Goal: Task Accomplishment & Management: Manage account settings

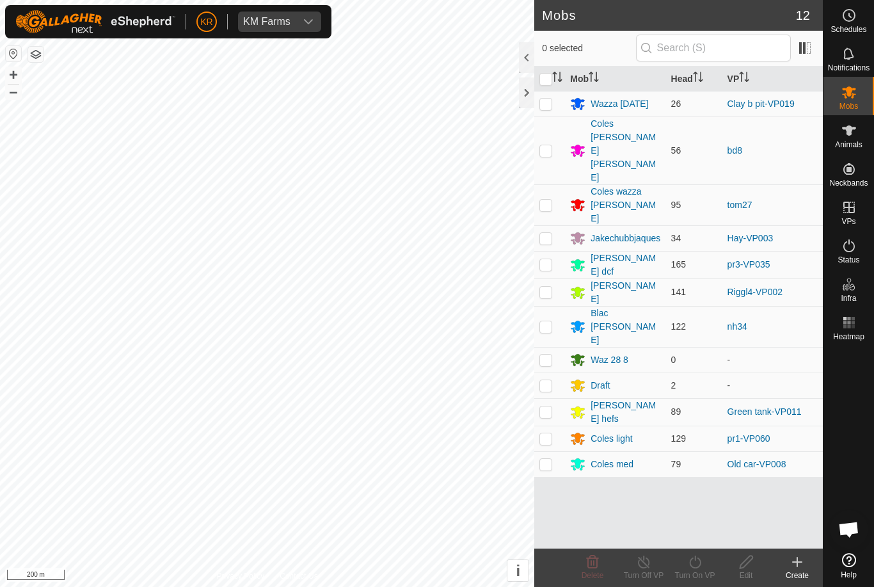
click at [544, 406] on p-checkbox at bounding box center [545, 411] width 13 height 10
checkbox input "true"
click at [701, 564] on icon at bounding box center [695, 561] width 12 height 13
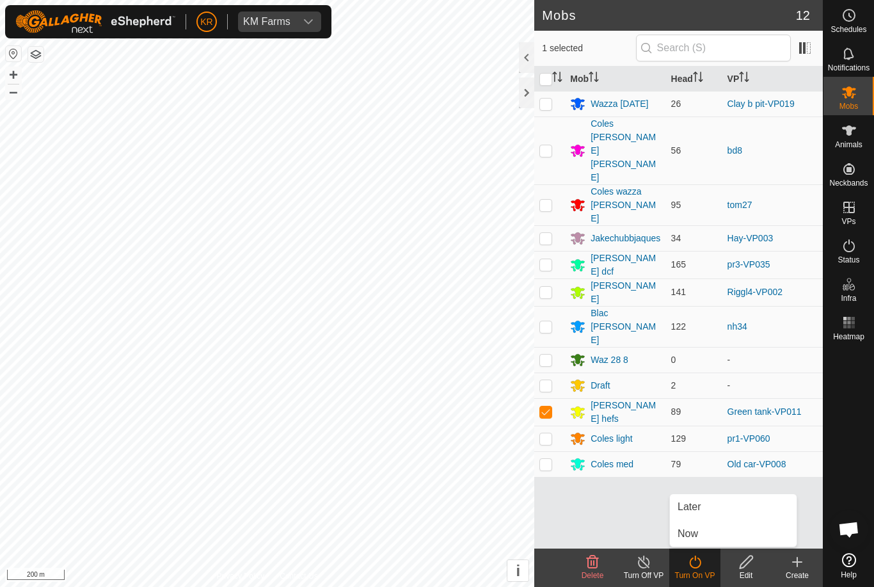
click at [703, 507] on link "Later" at bounding box center [733, 507] width 127 height 26
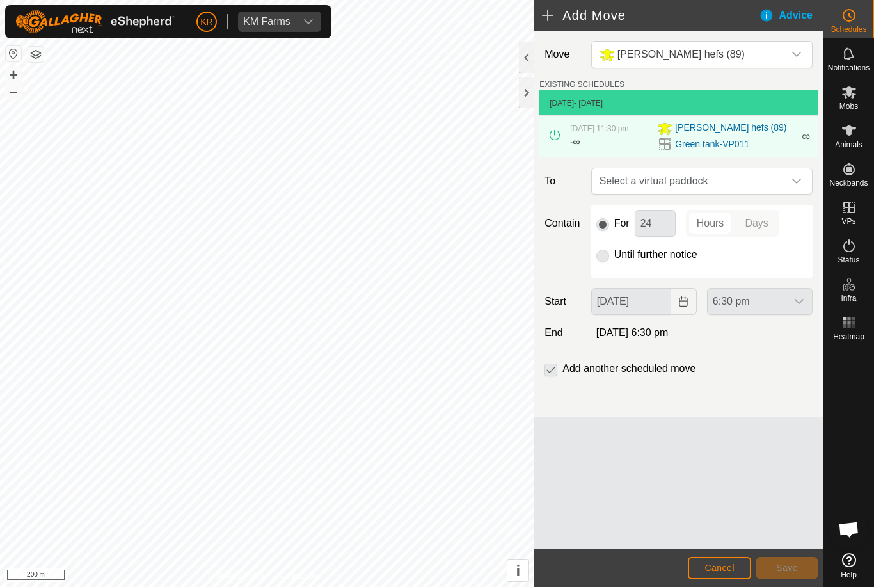
click at [780, 189] on span "Select a virtual paddock" at bounding box center [688, 181] width 189 height 26
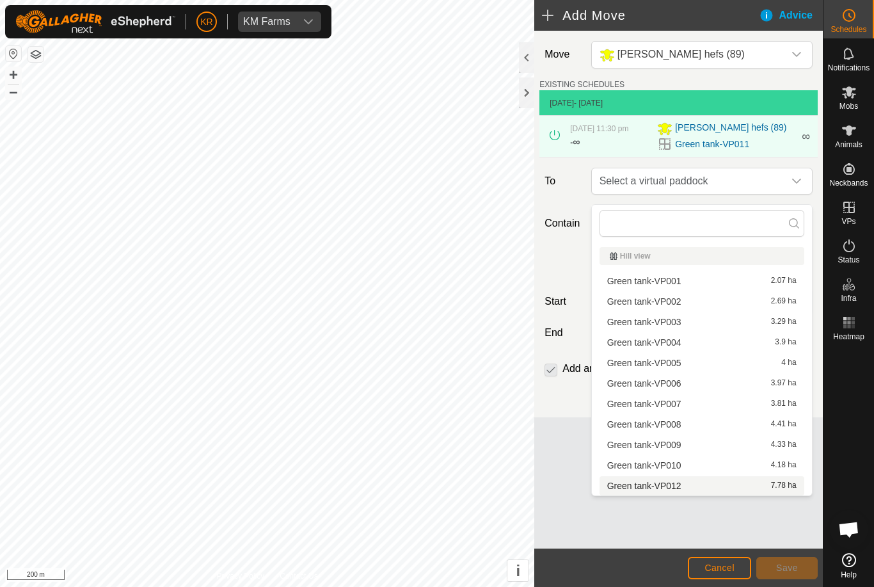
click at [665, 486] on span "Green tank-VP012" at bounding box center [644, 485] width 74 height 9
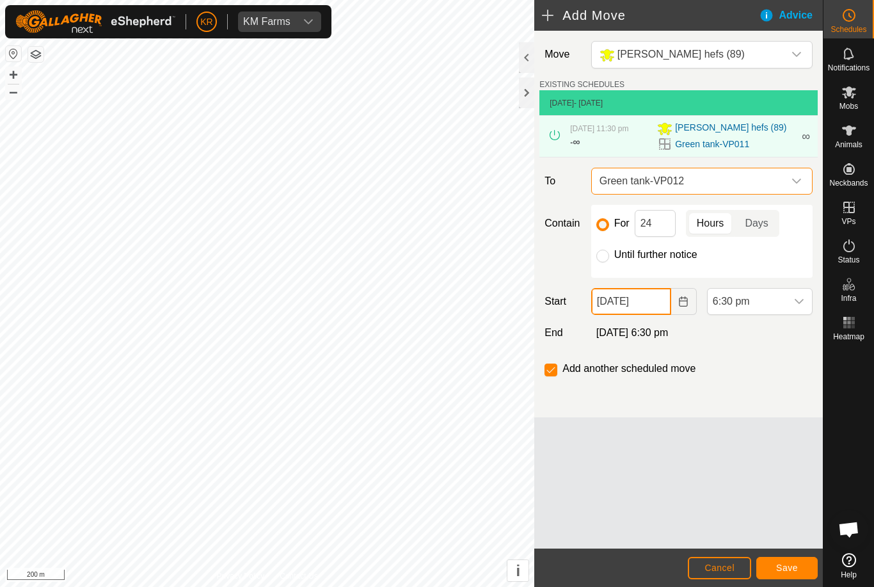
click at [651, 308] on input "[DATE]" at bounding box center [631, 301] width 80 height 27
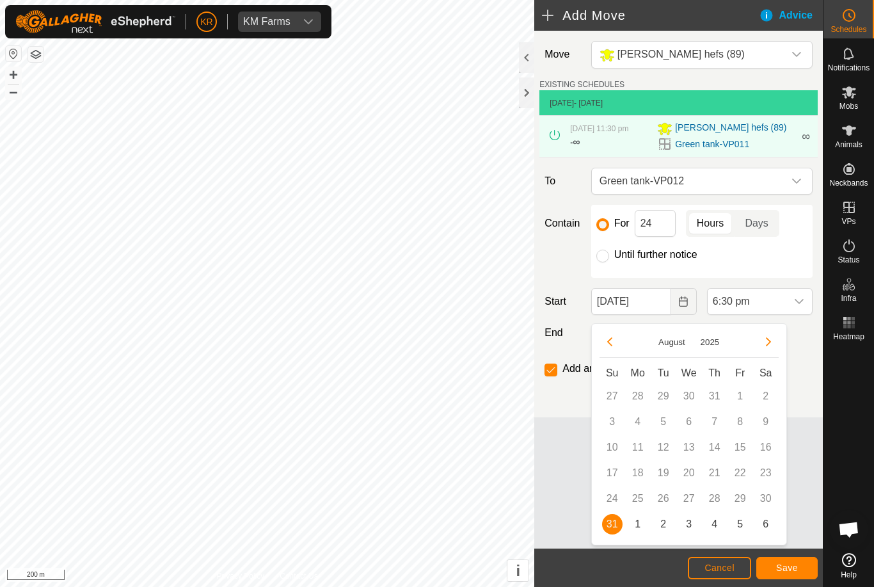
click at [640, 521] on span "1" at bounding box center [638, 524] width 20 height 20
type input "[DATE]"
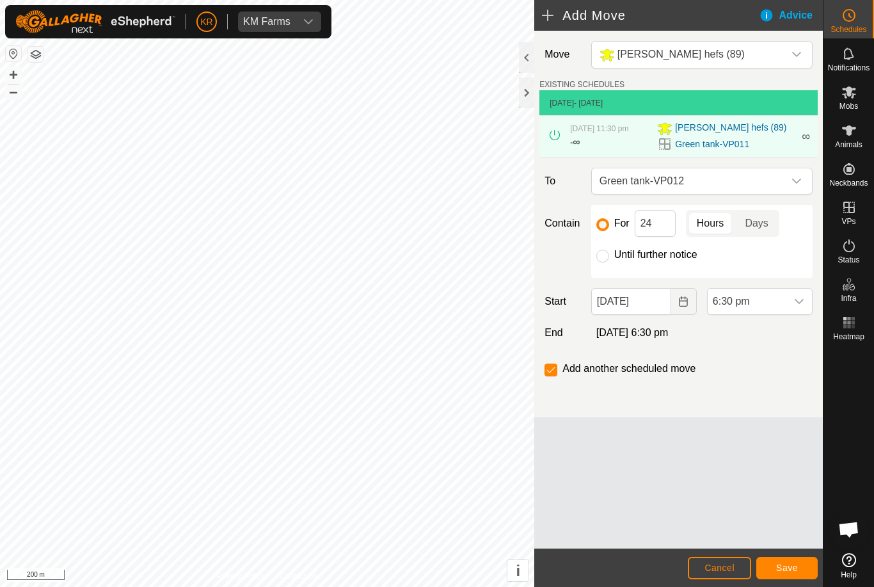
click at [784, 310] on span "6:30 pm" at bounding box center [747, 302] width 79 height 26
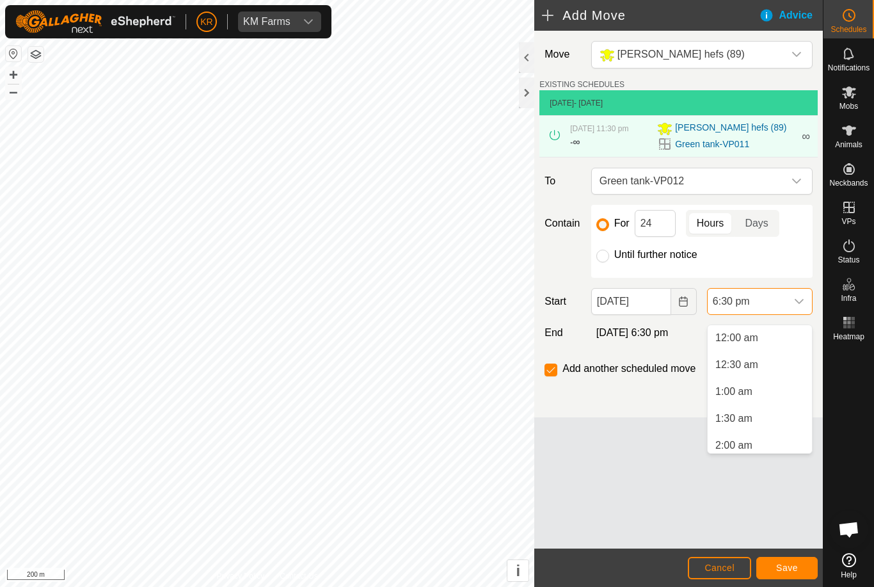
scroll to position [892, 0]
click at [754, 418] on li "5:00 am" at bounding box center [760, 417] width 104 height 26
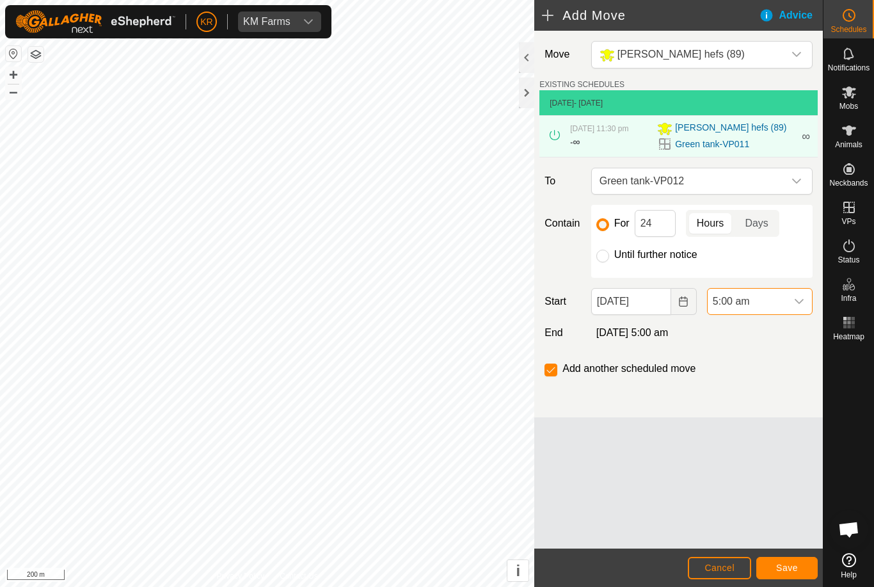
click at [606, 262] on input "Until further notice" at bounding box center [602, 256] width 13 height 13
radio input "true"
checkbox input "false"
click at [794, 563] on span "Save" at bounding box center [787, 567] width 22 height 10
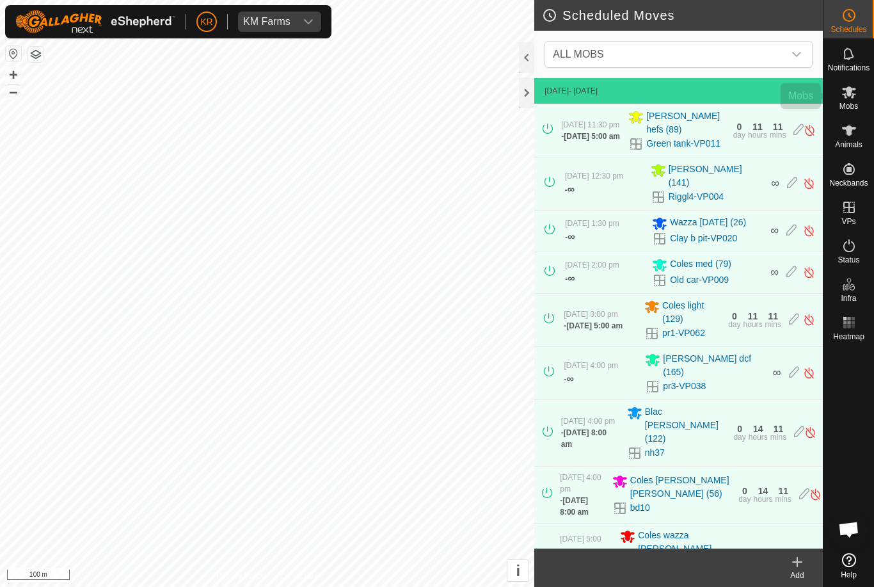
click at [857, 96] on es-mob-svg-icon at bounding box center [848, 92] width 23 height 20
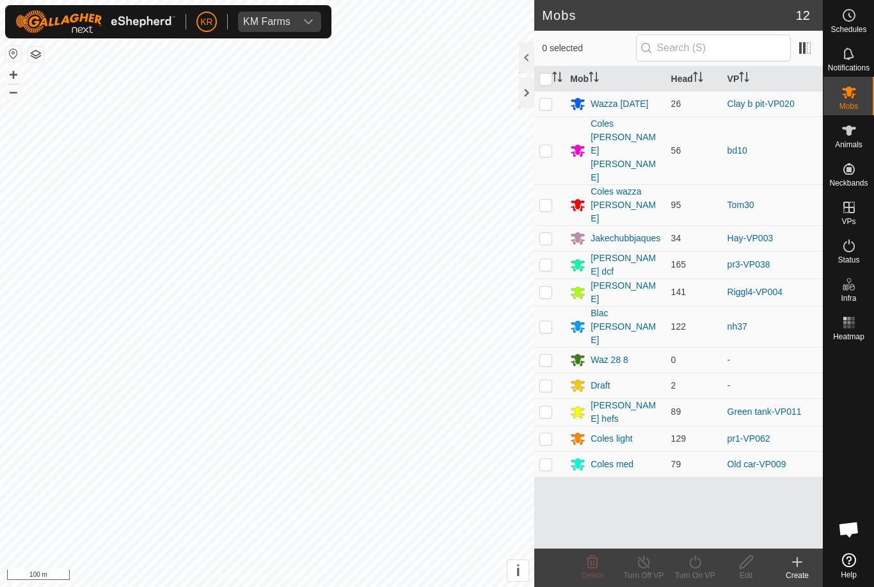
click at [545, 259] on p-checkbox at bounding box center [545, 264] width 13 height 10
checkbox input "true"
click at [702, 562] on icon at bounding box center [695, 561] width 16 height 15
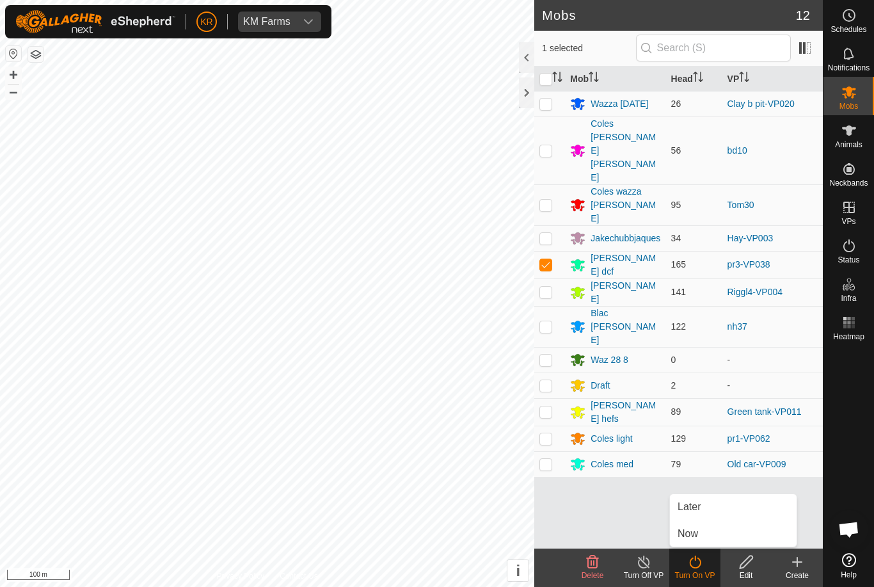
click at [715, 508] on link "Later" at bounding box center [733, 507] width 127 height 26
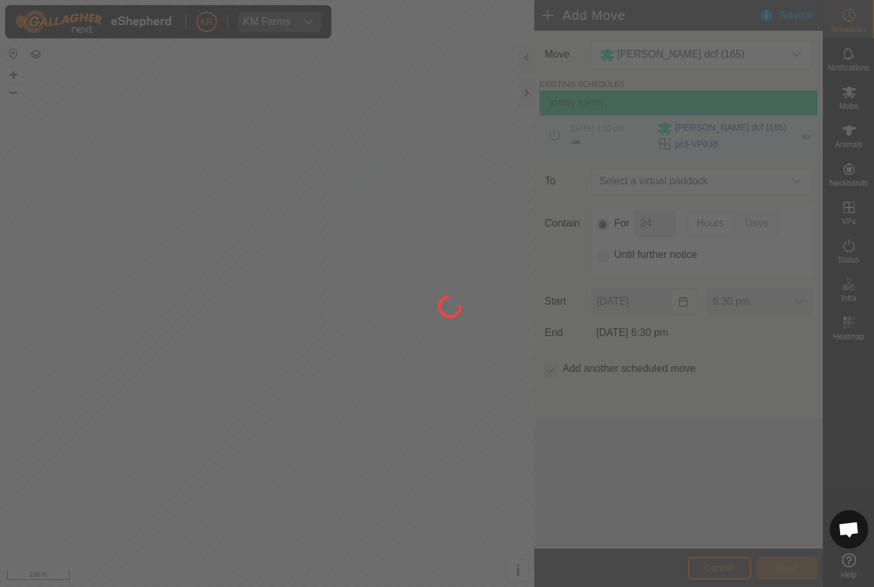
click at [707, 545] on div at bounding box center [437, 293] width 874 height 587
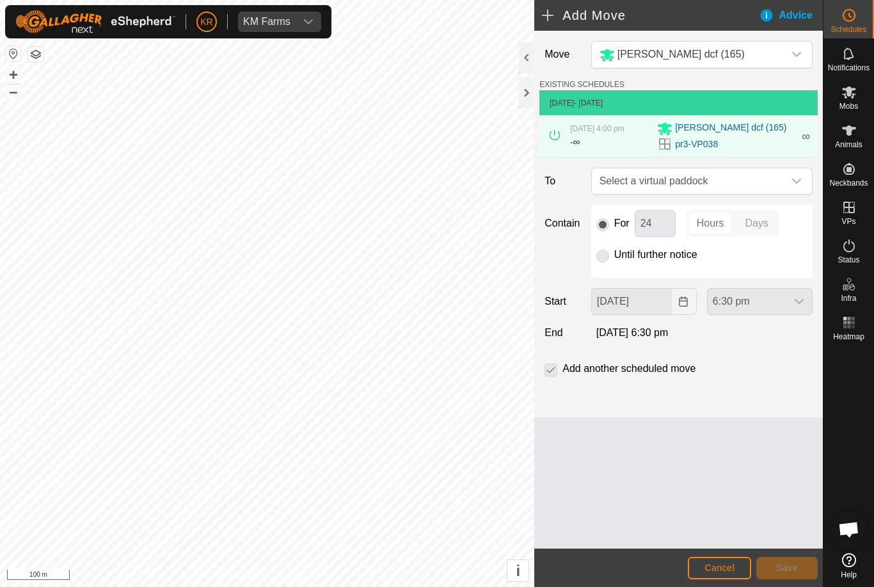
click at [793, 184] on icon "dropdown trigger" at bounding box center [796, 180] width 9 height 5
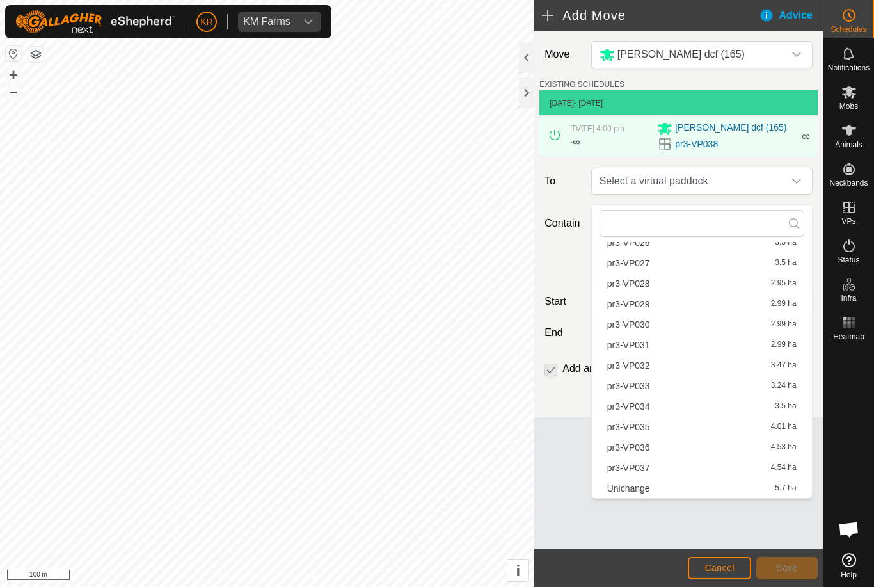
scroll to position [550, 0]
click at [640, 492] on span "Unichange" at bounding box center [628, 488] width 43 height 9
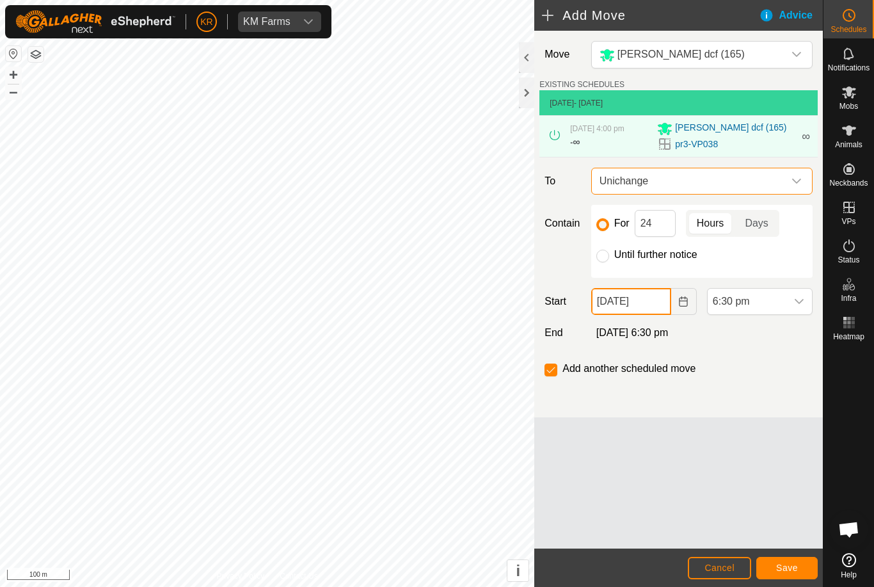
click at [637, 308] on input "[DATE]" at bounding box center [631, 301] width 80 height 27
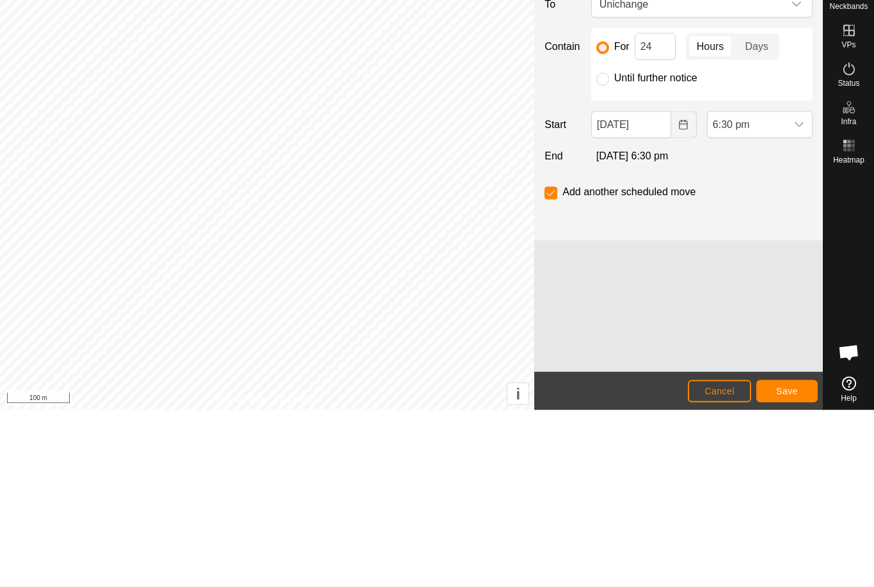
click at [608, 250] on input "Until further notice" at bounding box center [602, 256] width 13 height 13
radio input "true"
checkbox input "false"
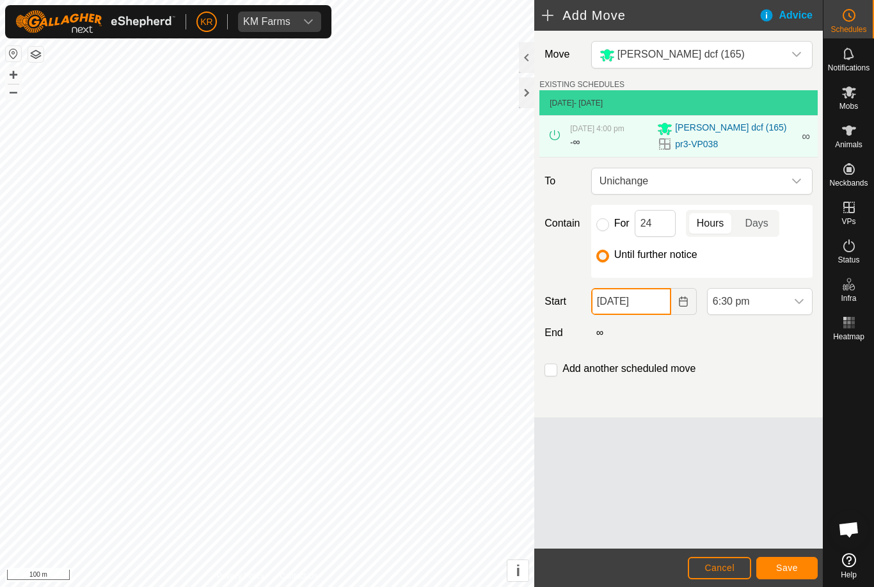
click at [654, 313] on input "[DATE]" at bounding box center [631, 301] width 80 height 27
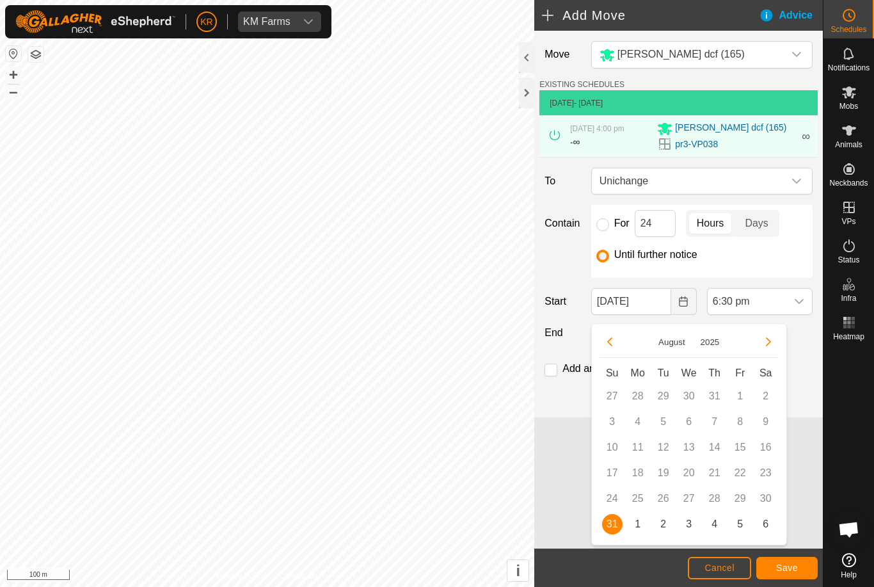
click at [635, 527] on span "1" at bounding box center [638, 524] width 20 height 20
type input "[DATE]"
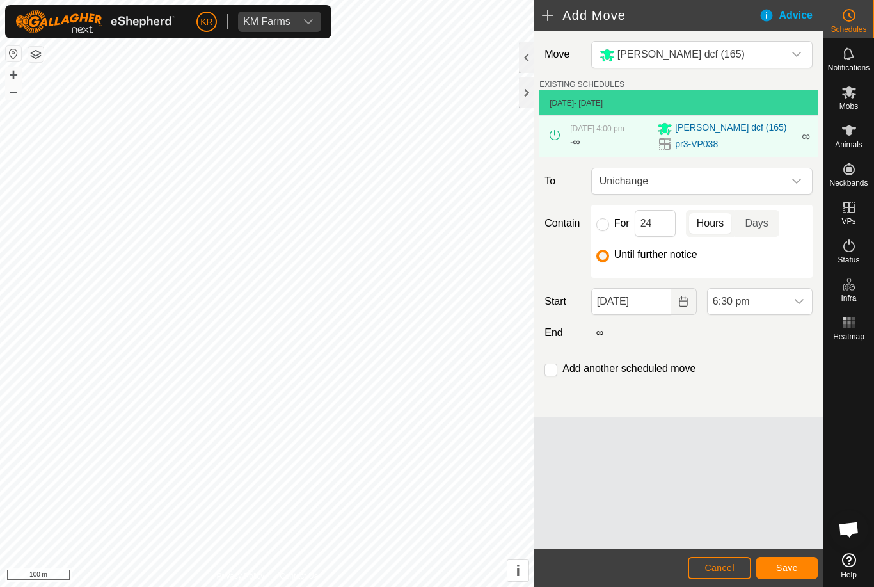
click at [784, 306] on span "6:30 pm" at bounding box center [747, 302] width 79 height 26
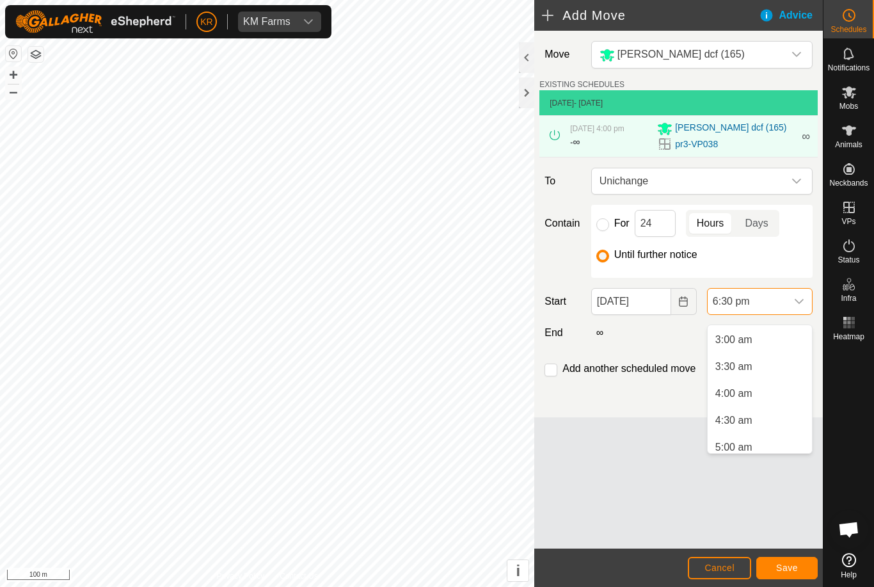
scroll to position [159, 0]
click at [741, 391] on span "4:00 am" at bounding box center [733, 393] width 37 height 15
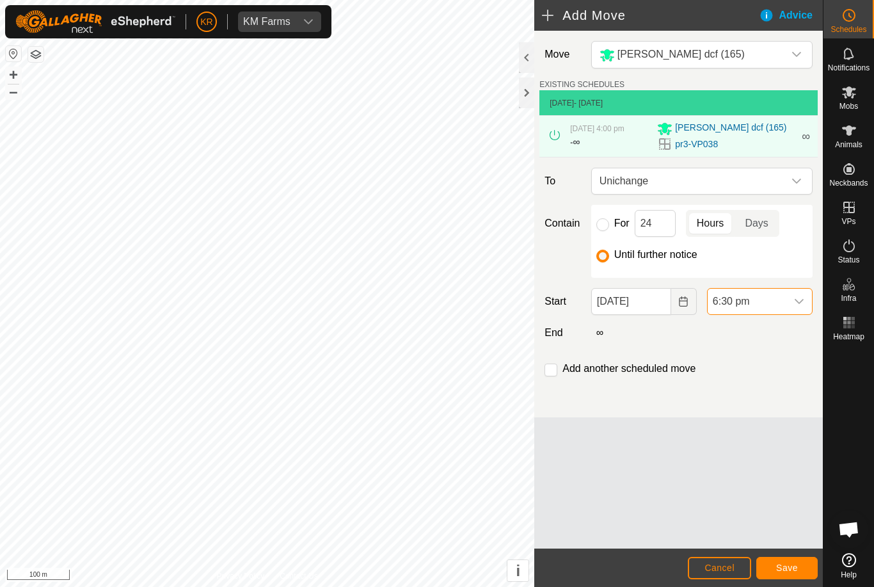
scroll to position [892, 0]
click at [796, 564] on span "Save" at bounding box center [787, 567] width 22 height 10
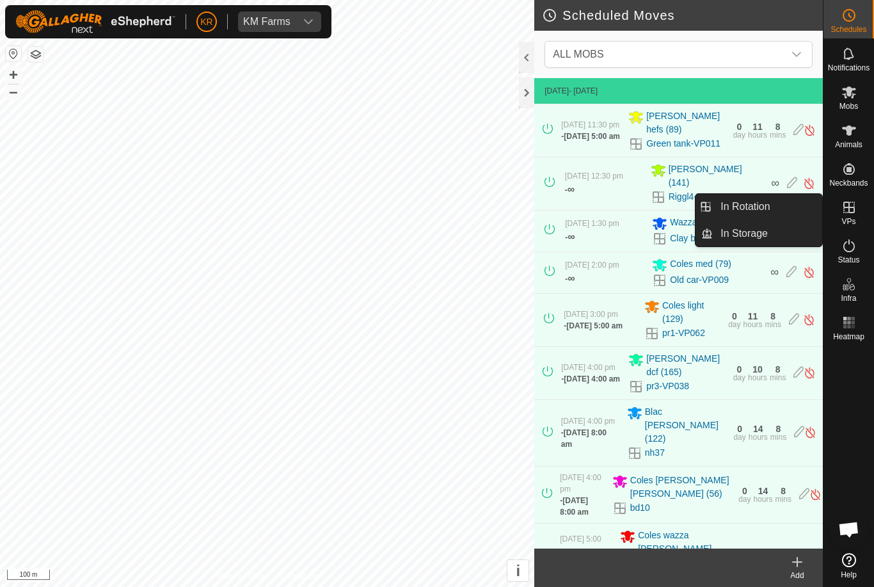
click at [759, 212] on span "In Rotation" at bounding box center [744, 206] width 49 height 15
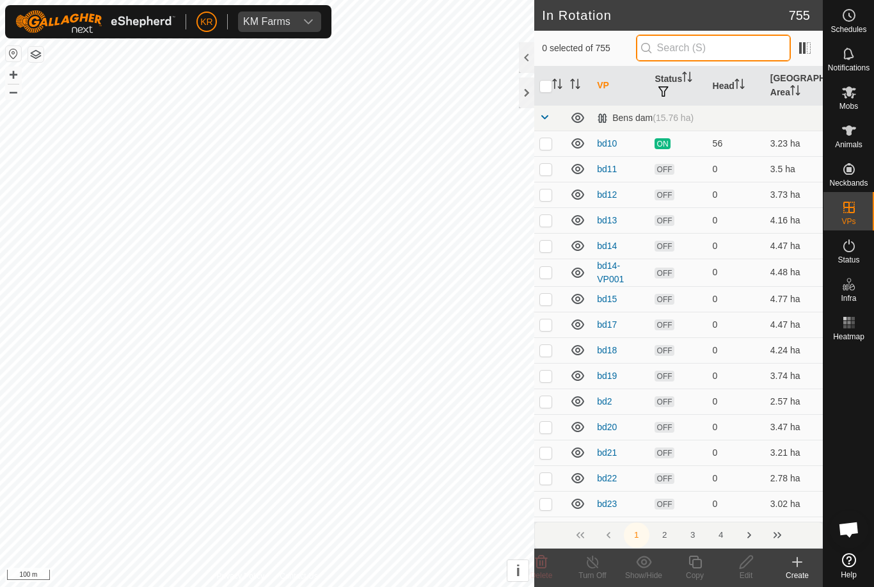
click at [717, 55] on input "text" at bounding box center [713, 48] width 155 height 27
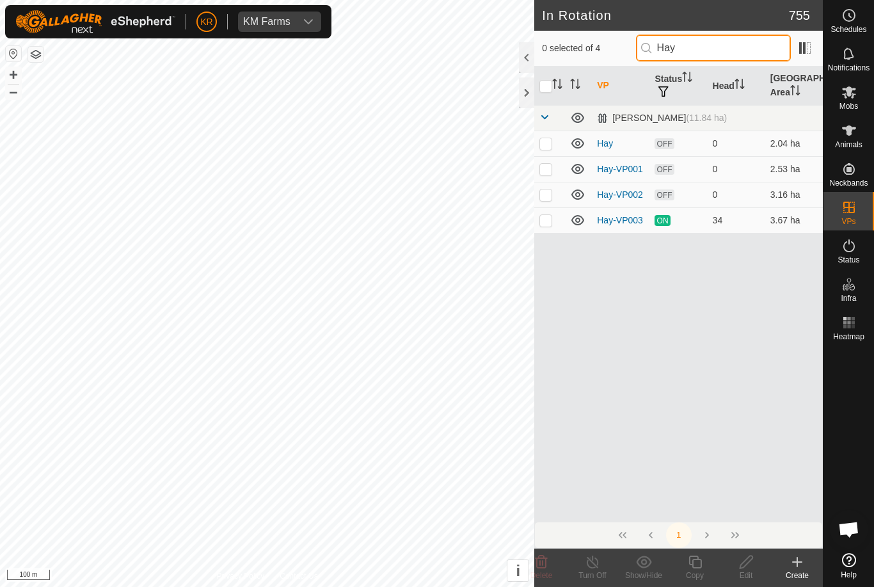
type input "Hay"
click at [545, 223] on p-checkbox at bounding box center [545, 220] width 13 height 10
checkbox input "true"
click at [699, 569] on div "Copy" at bounding box center [694, 575] width 51 height 12
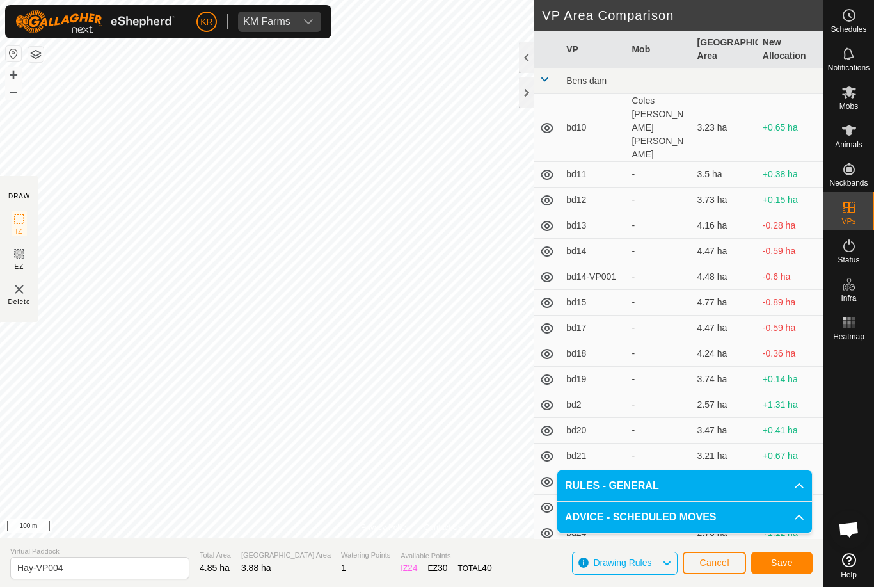
click at [780, 562] on span "Save" at bounding box center [782, 562] width 22 height 10
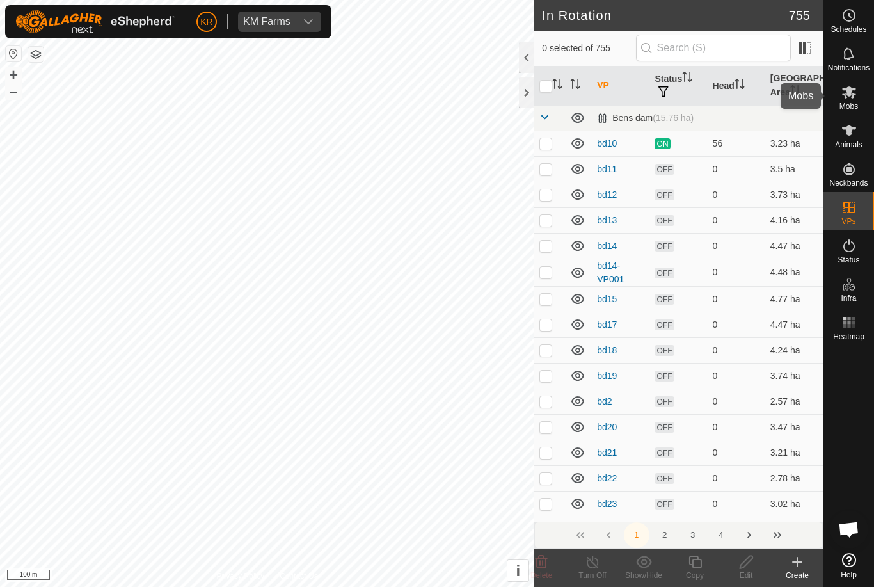
click at [857, 95] on es-mob-svg-icon at bounding box center [848, 92] width 23 height 20
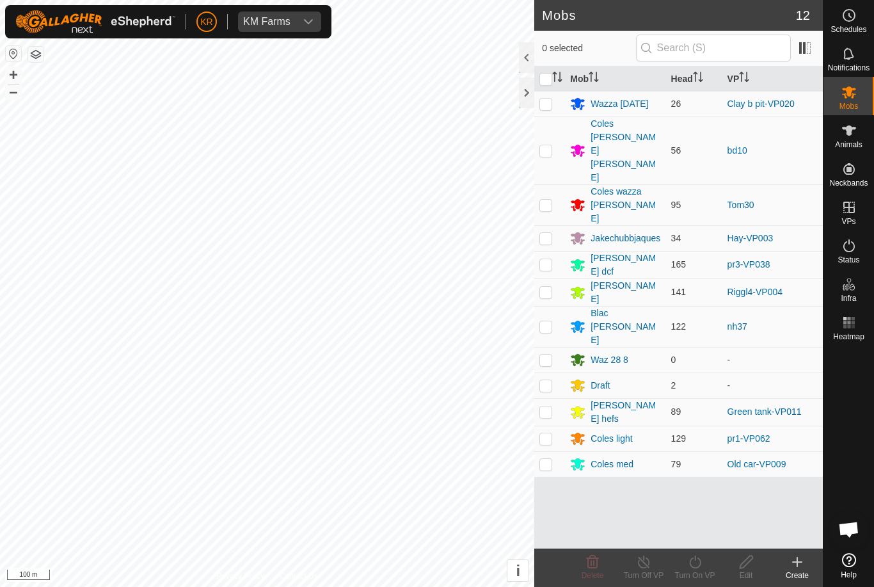
click at [543, 233] on p-checkbox at bounding box center [545, 238] width 13 height 10
checkbox input "true"
click at [695, 557] on icon at bounding box center [695, 561] width 12 height 13
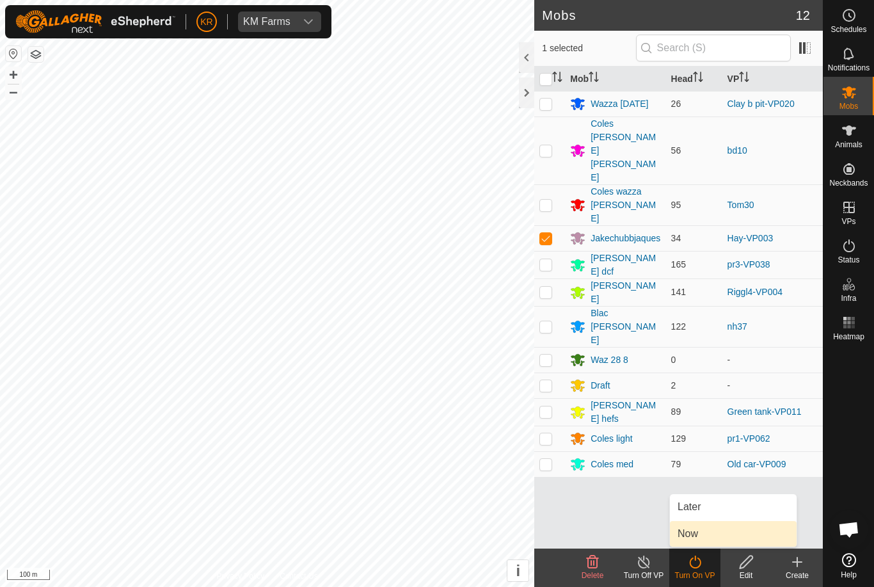
click at [711, 532] on link "Now" at bounding box center [733, 534] width 127 height 26
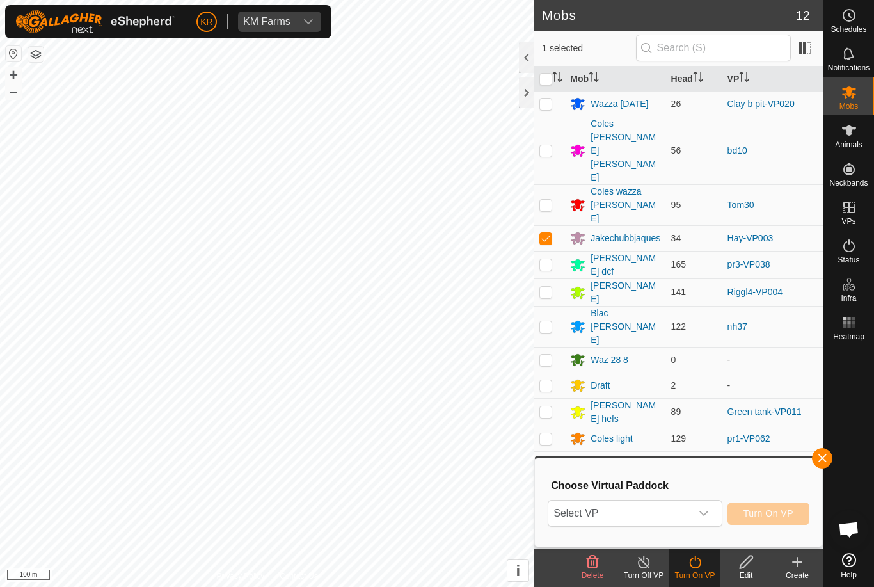
click at [655, 516] on span "Select VP" at bounding box center [619, 513] width 142 height 26
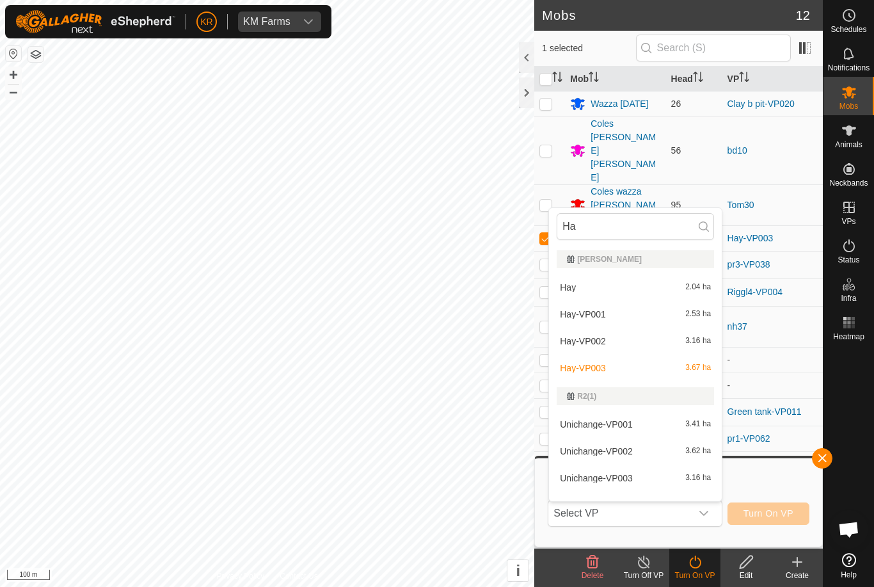
type input "Hay"
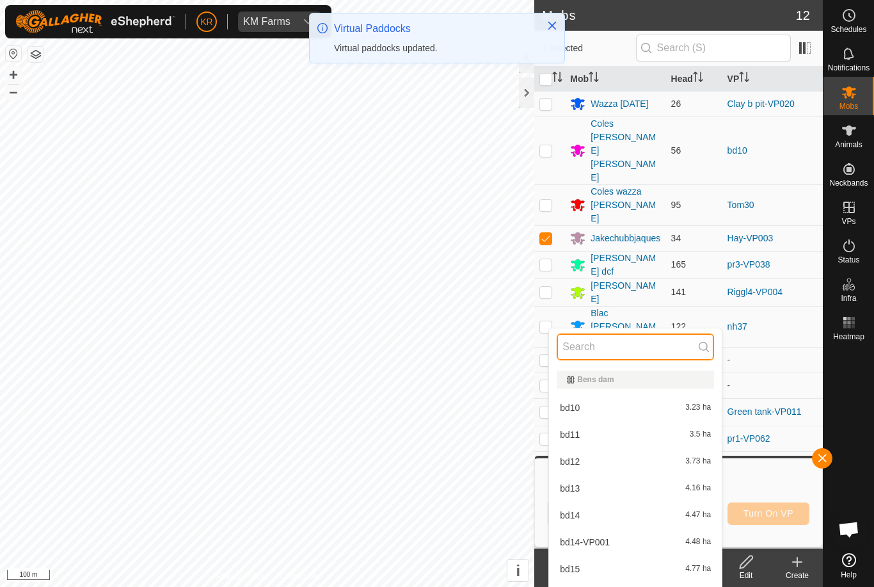
click at [620, 340] on input "text" at bounding box center [635, 346] width 157 height 27
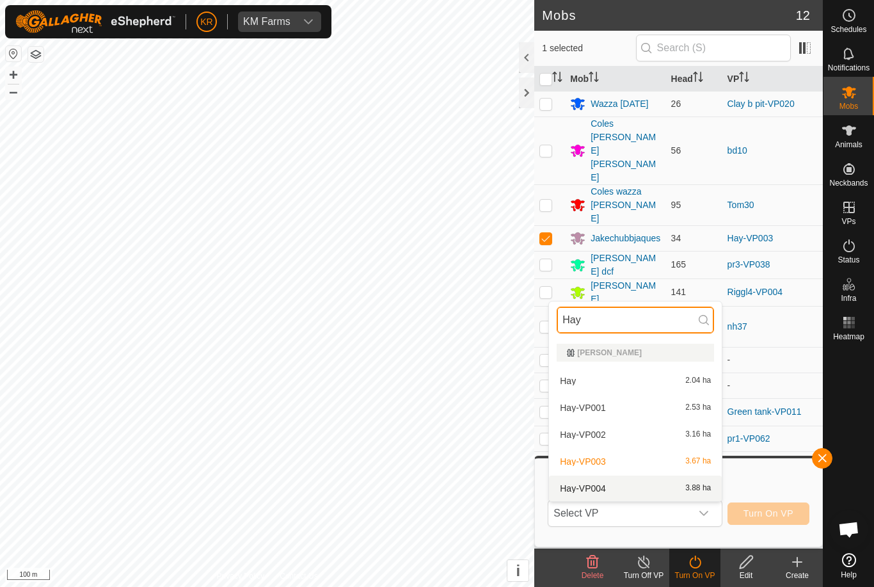
type input "Hay"
click at [619, 490] on div "Hay-VP004 3.88 ha" at bounding box center [635, 487] width 157 height 15
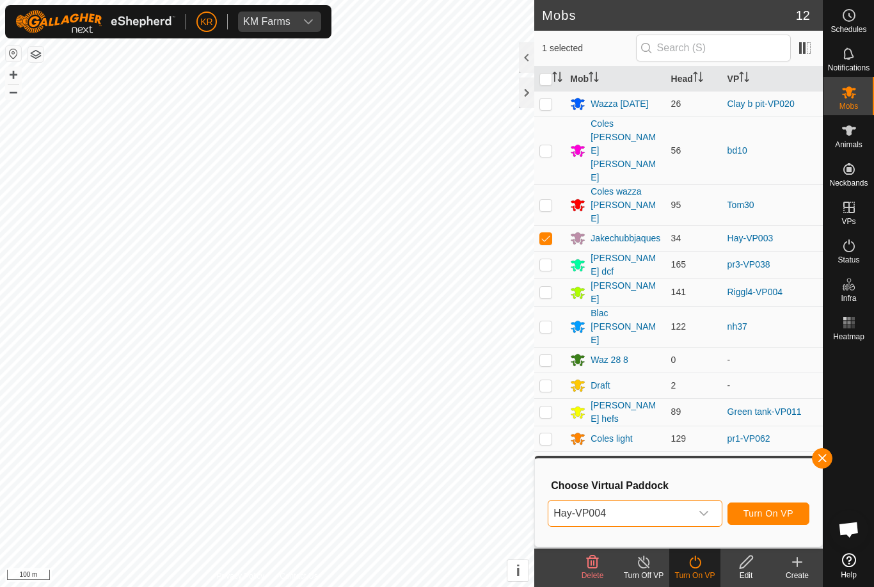
click at [786, 514] on span "Turn On VP" at bounding box center [768, 513] width 50 height 10
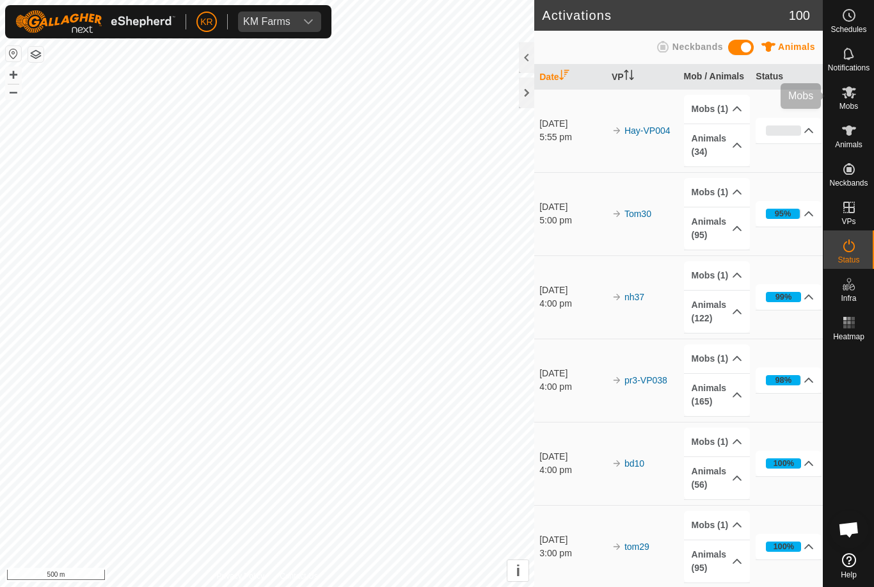
click at [857, 93] on es-mob-svg-icon at bounding box center [848, 92] width 23 height 20
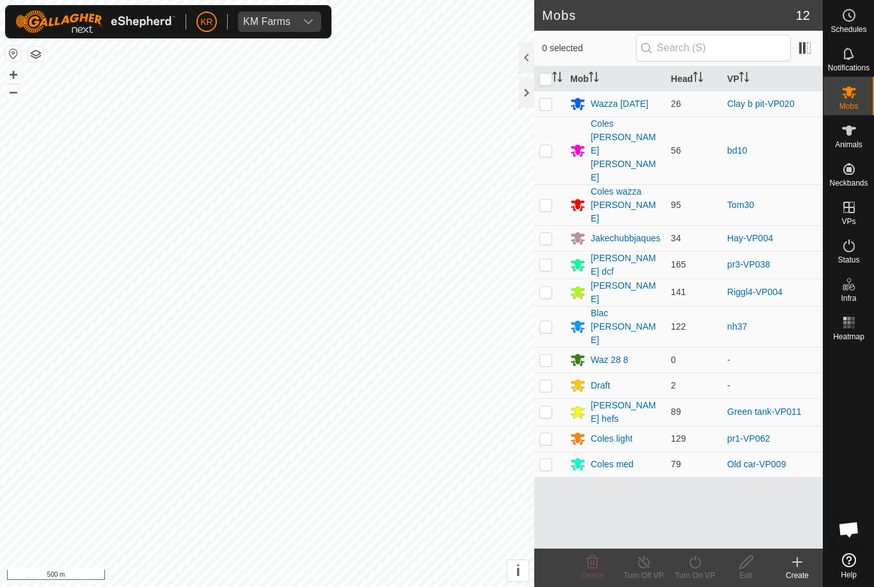
click at [647, 185] on div "Coles wazza [PERSON_NAME]" at bounding box center [625, 205] width 70 height 40
